Goal: Task Accomplishment & Management: Use online tool/utility

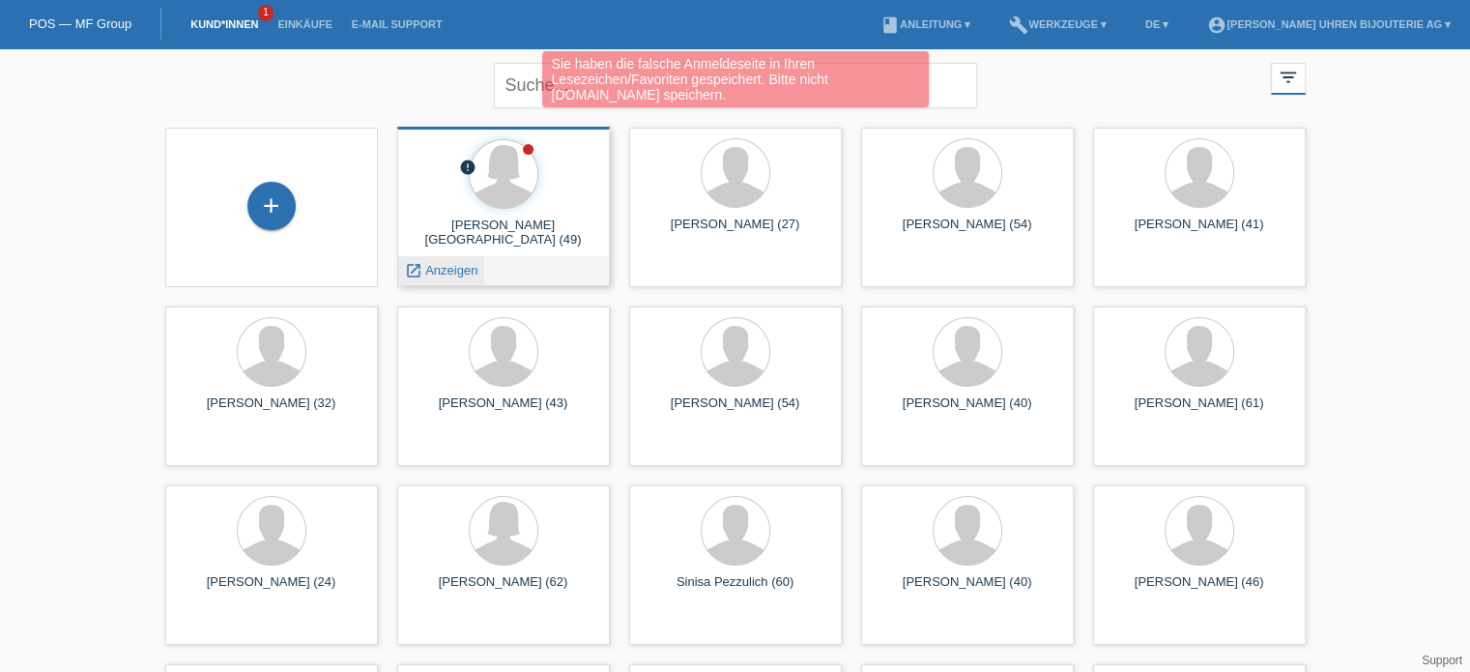
click at [462, 269] on span "Anzeigen" at bounding box center [451, 270] width 52 height 15
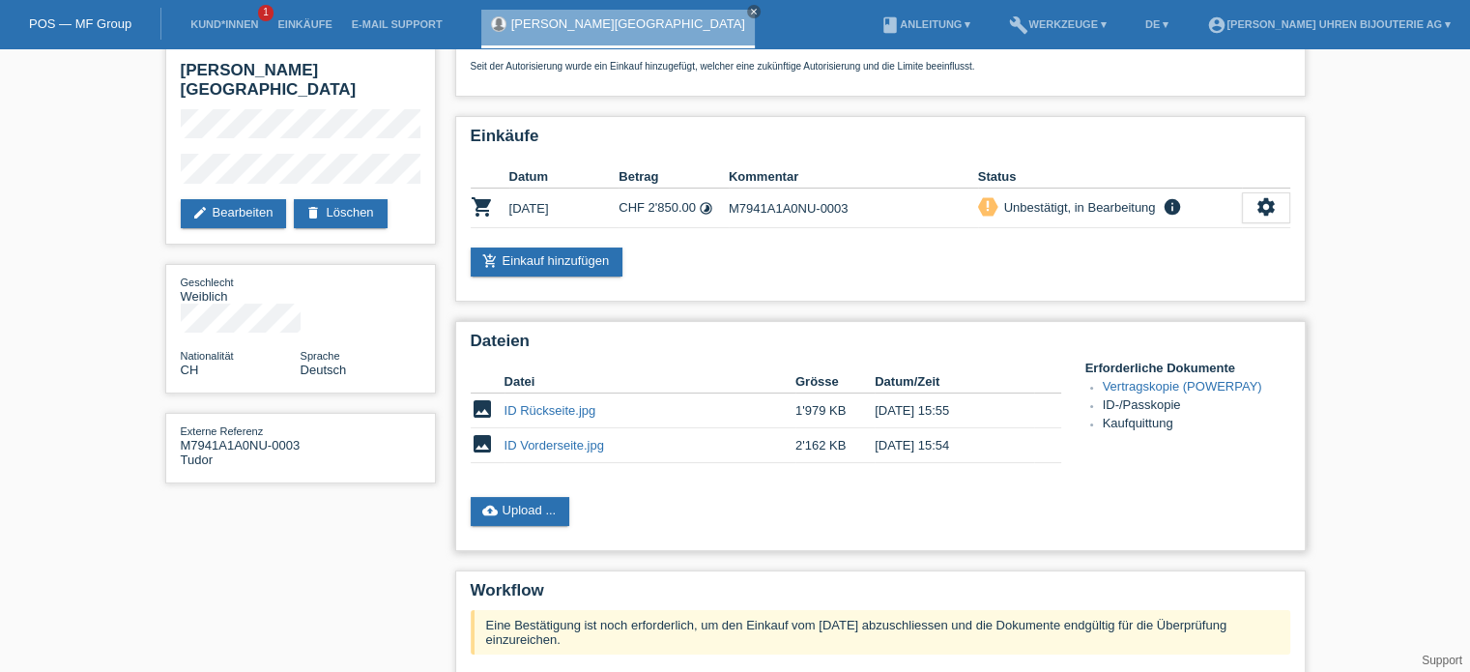
scroll to position [97, 0]
click at [526, 516] on link "cloud_upload Upload ..." at bounding box center [521, 510] width 100 height 29
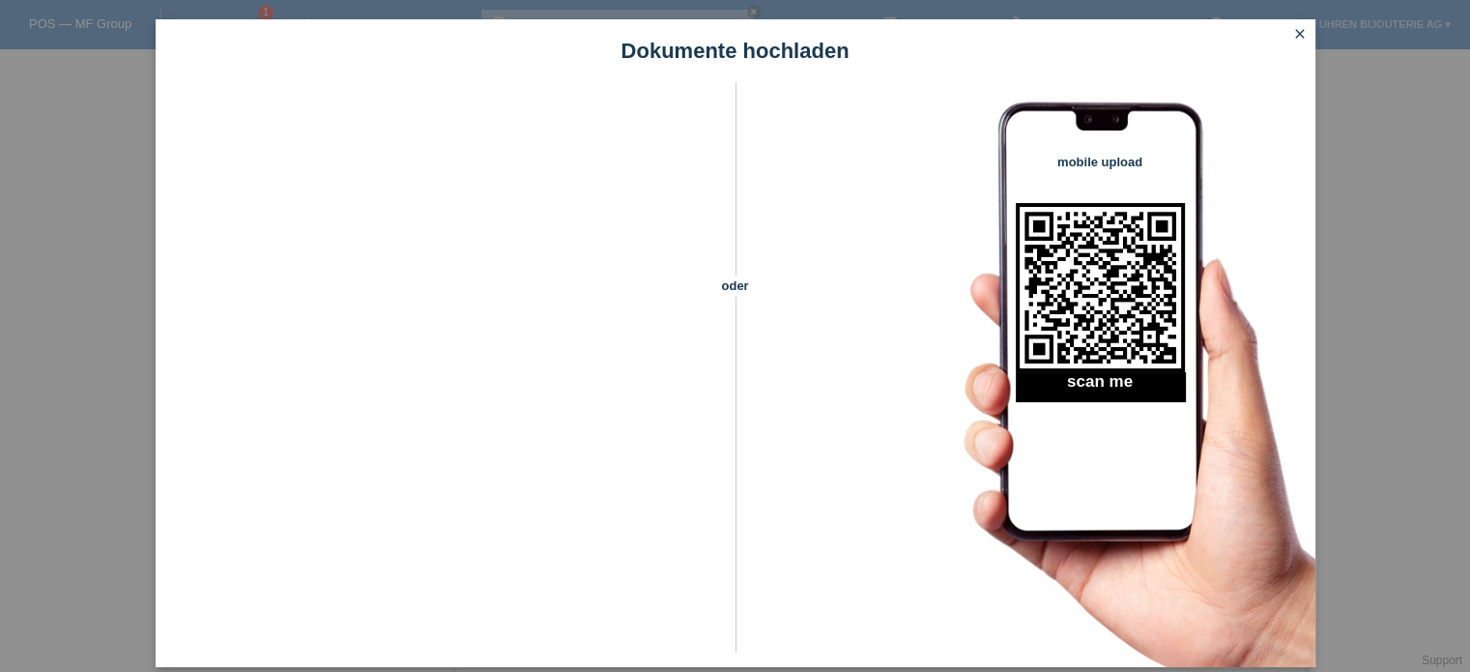
click at [1296, 30] on icon "close" at bounding box center [1300, 33] width 15 height 15
